Goal: Understand process/instructions: Learn how to perform a task or action

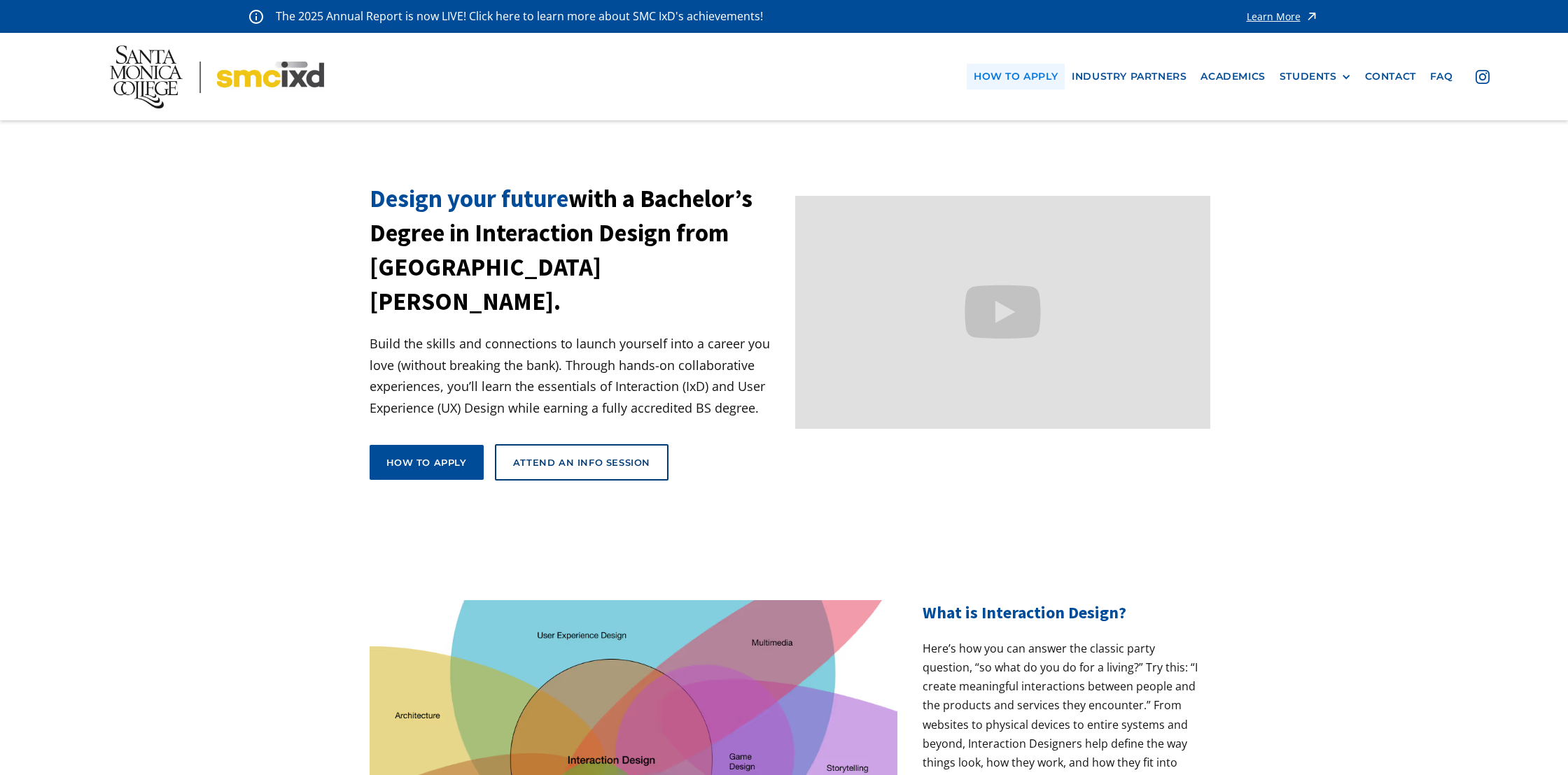
click at [1016, 82] on link "how to apply" at bounding box center [1016, 77] width 98 height 26
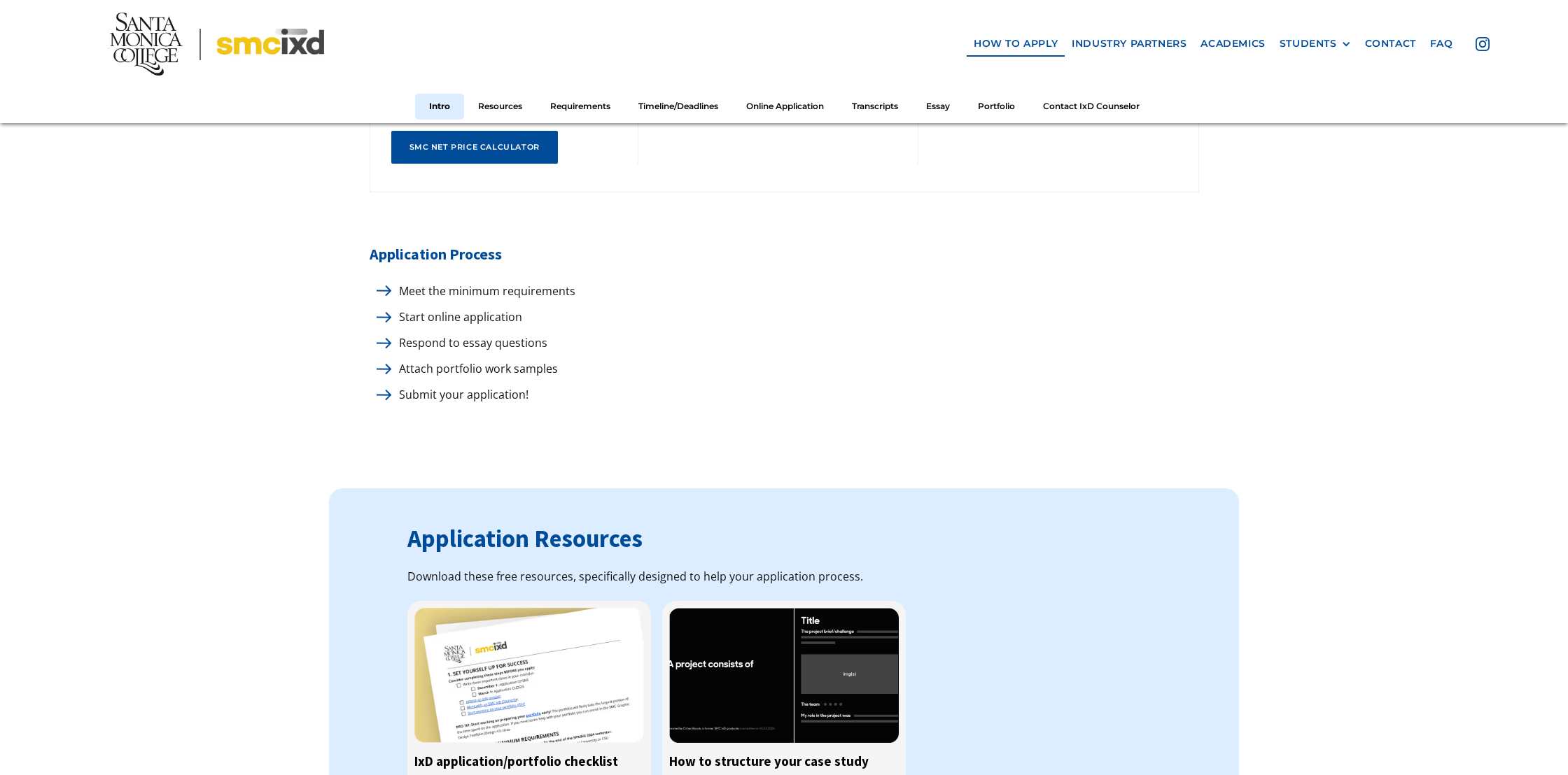
scroll to position [737, 0]
drag, startPoint x: 391, startPoint y: 362, endPoint x: 382, endPoint y: 364, distance: 9.2
click at [391, 365] on img at bounding box center [383, 370] width 15 height 11
click at [381, 365] on img at bounding box center [383, 370] width 15 height 11
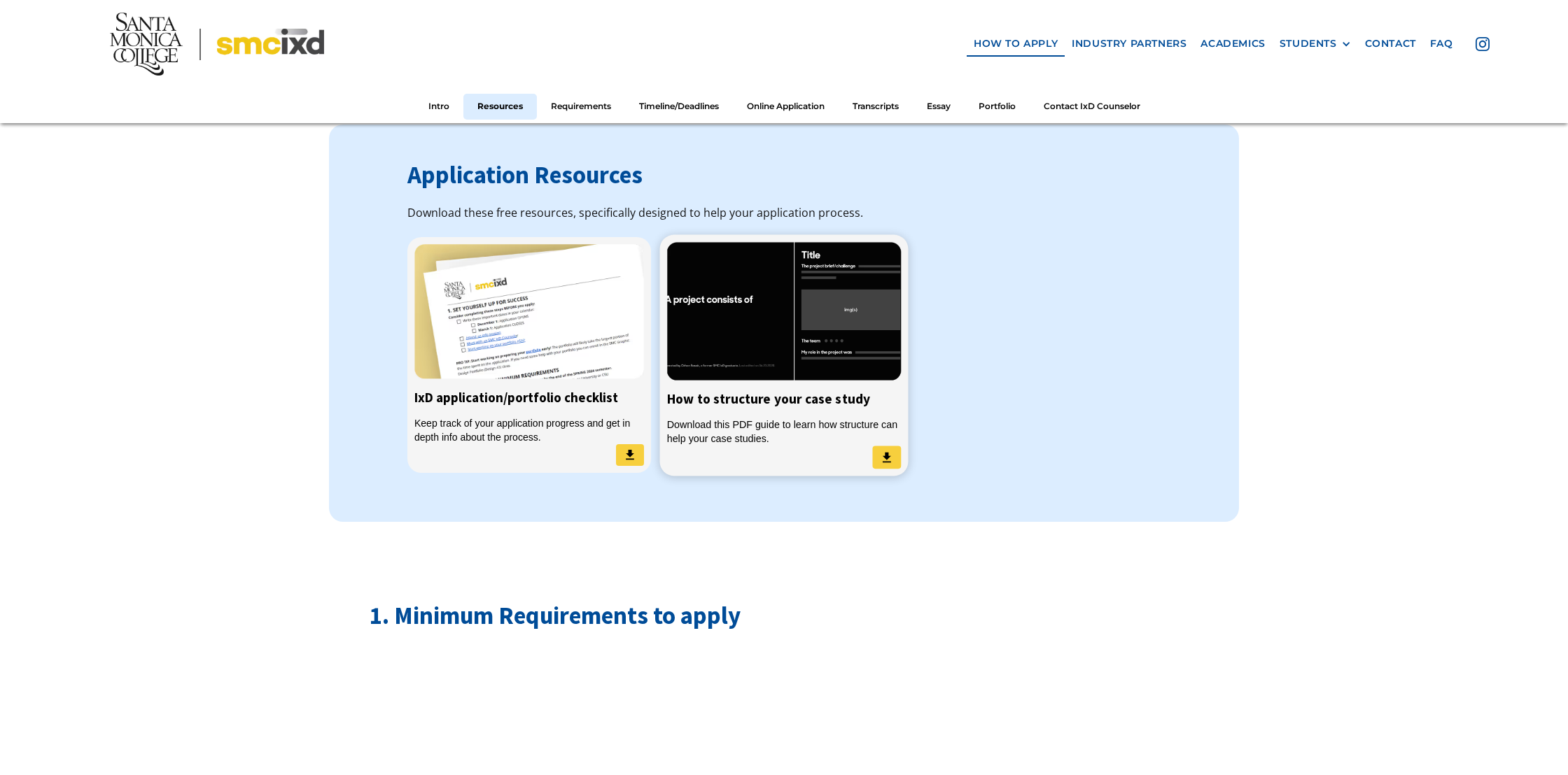
scroll to position [1148, 0]
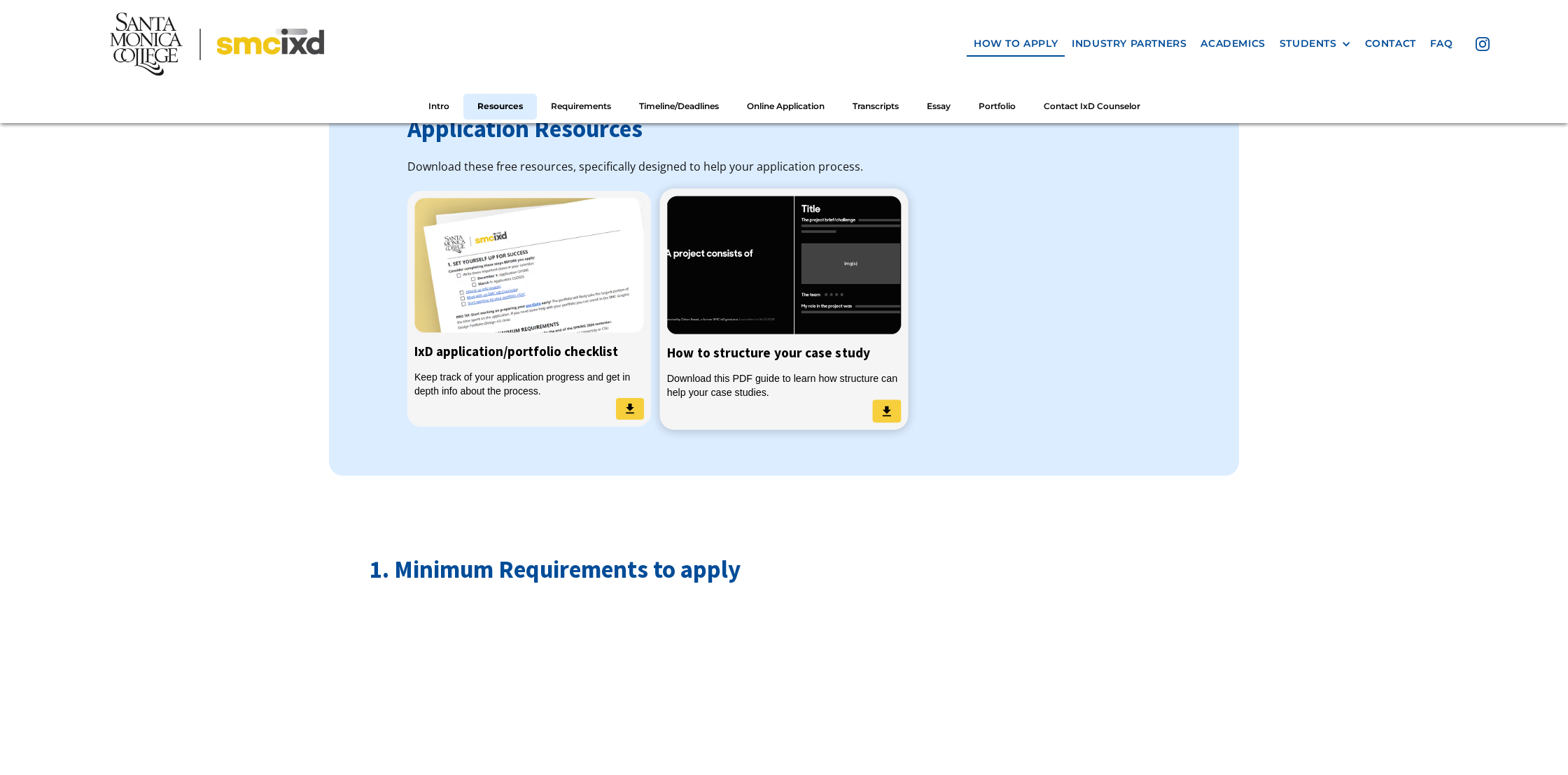
click at [791, 378] on div "Download this PDF guide to learn how structure can help your case studies." at bounding box center [785, 385] width 235 height 28
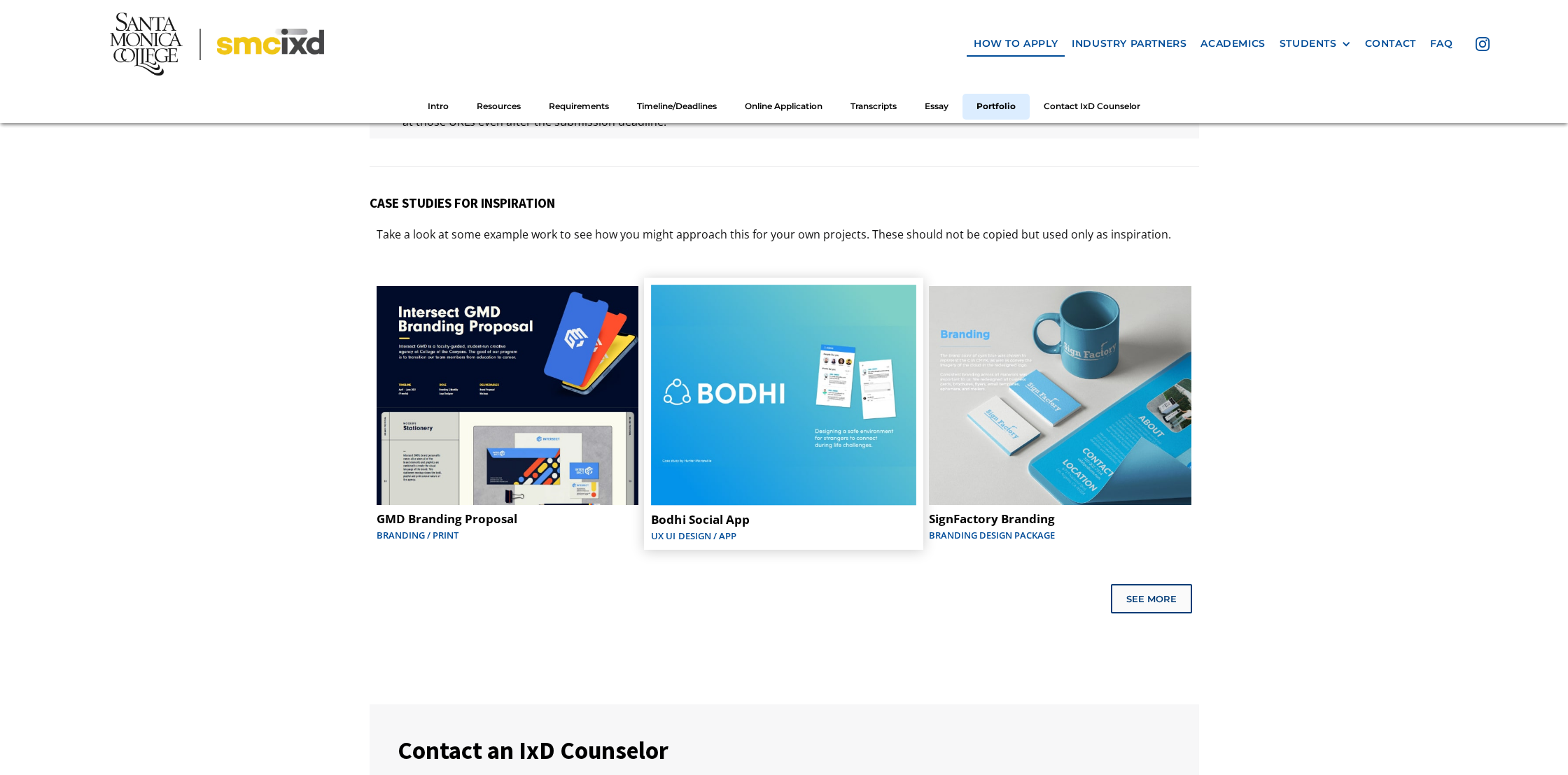
scroll to position [6999, 0]
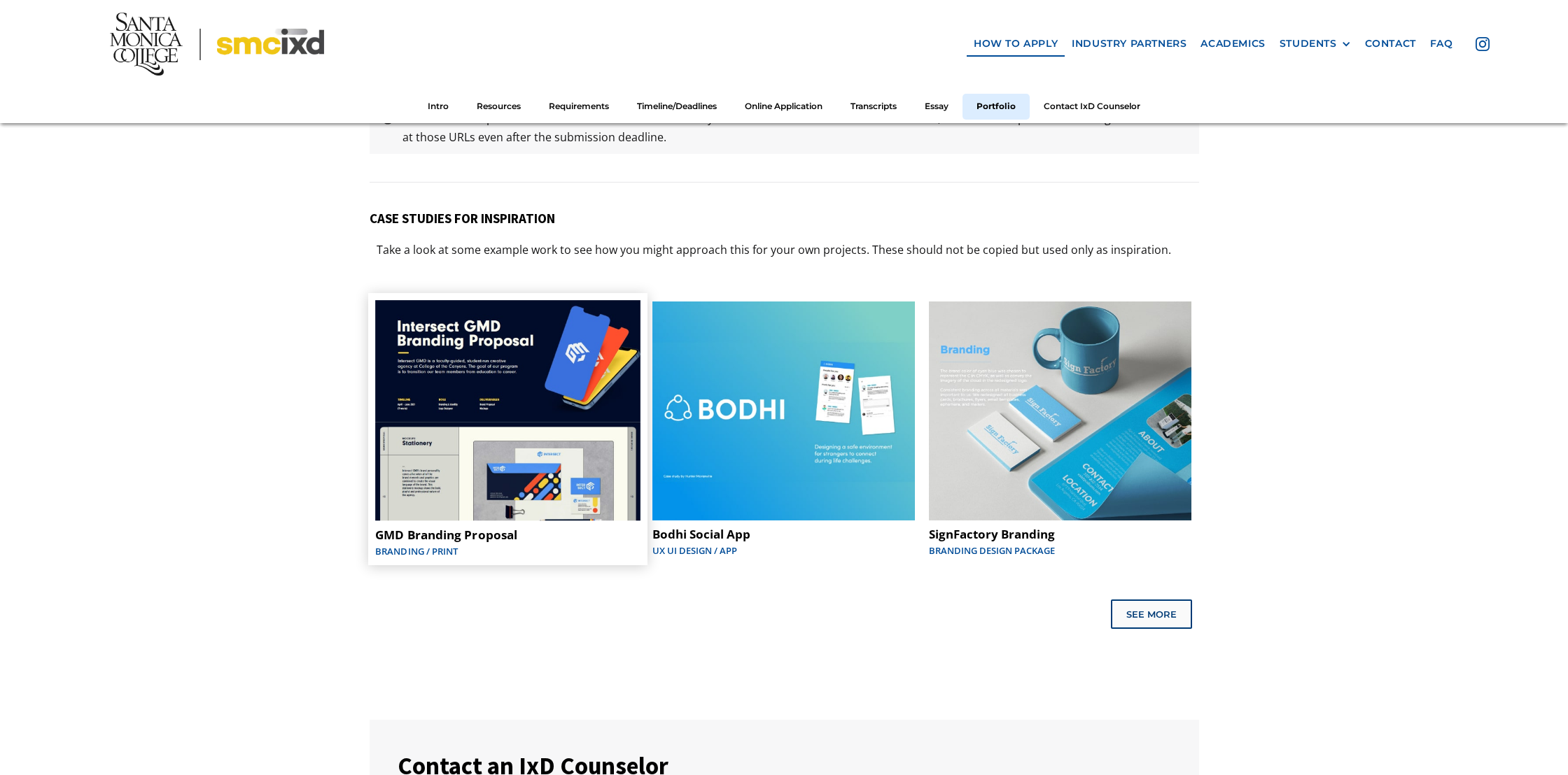
click at [533, 384] on img at bounding box center [507, 411] width 265 height 221
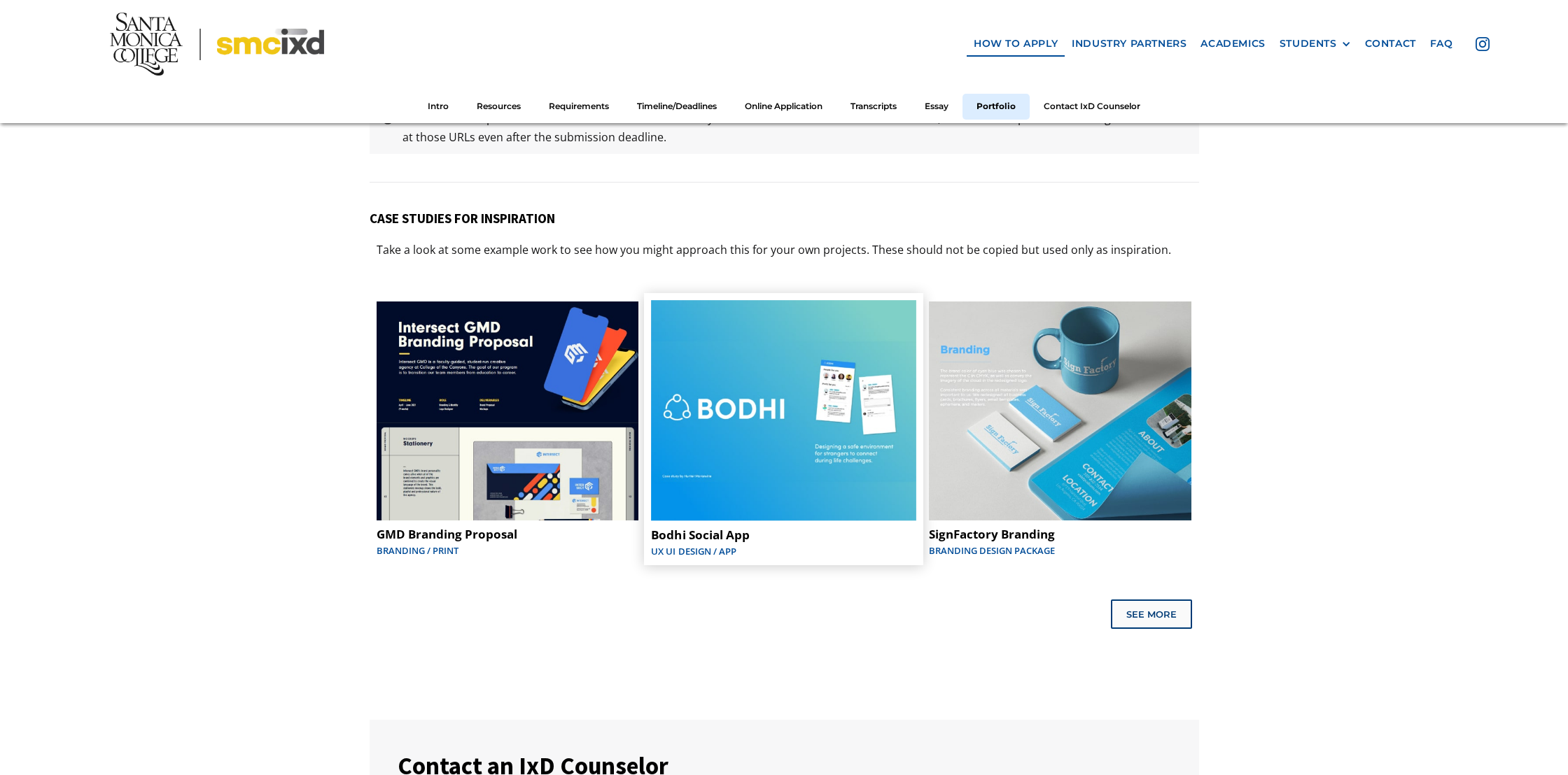
click at [732, 337] on img at bounding box center [784, 411] width 265 height 221
